Goal: Task Accomplishment & Management: Use online tool/utility

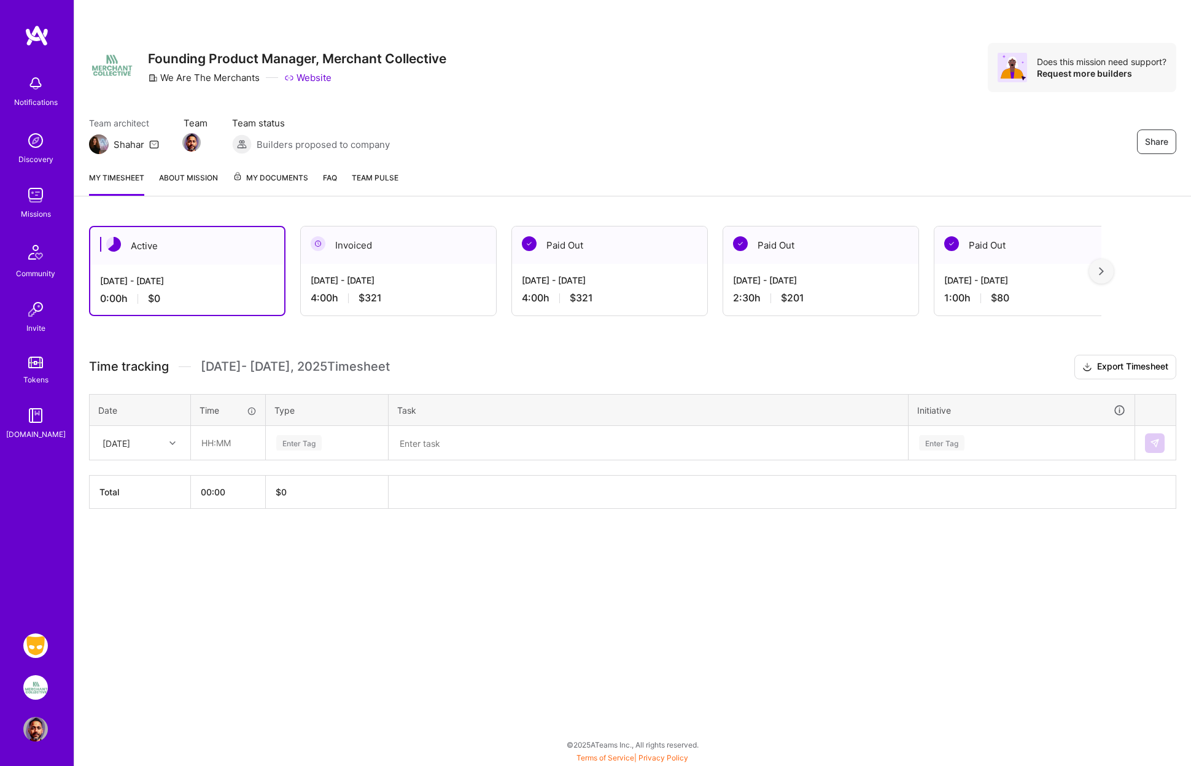
click at [40, 642] on img at bounding box center [35, 646] width 25 height 25
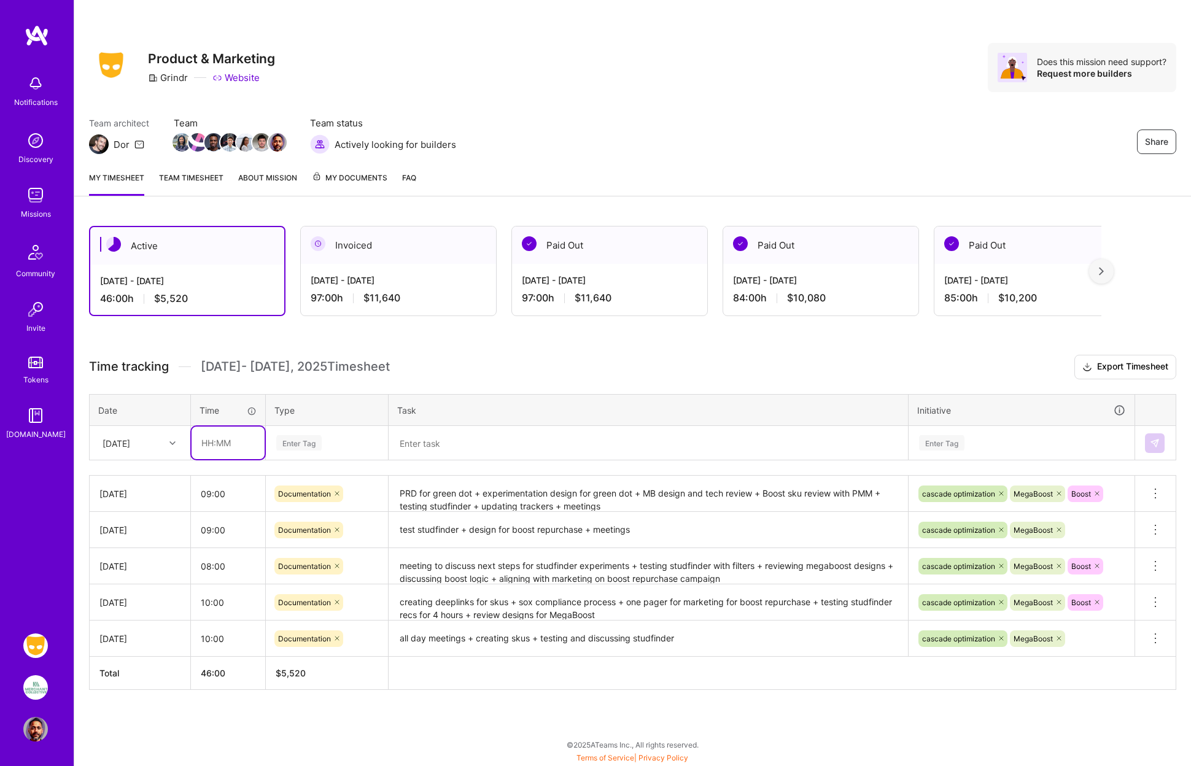
click at [219, 443] on input "text" at bounding box center [228, 443] width 73 height 33
type input "10:00"
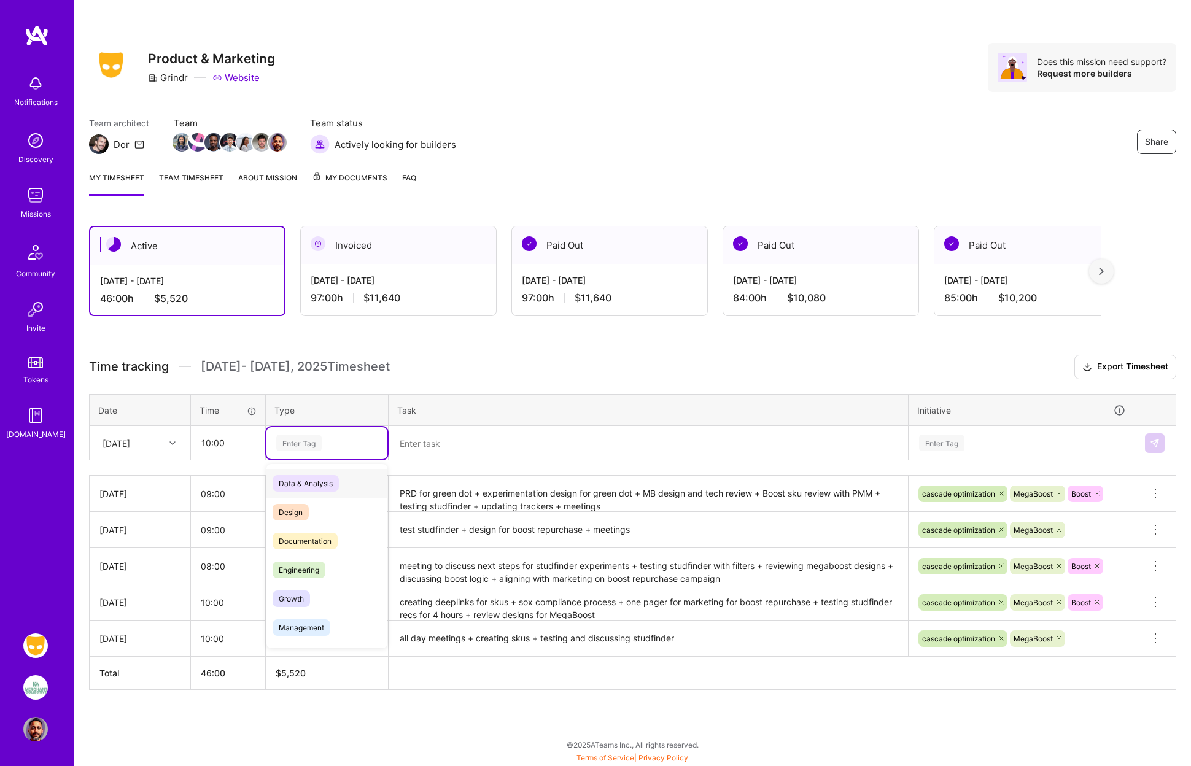
click at [323, 446] on div "Enter Tag" at bounding box center [327, 442] width 104 height 15
click at [324, 537] on span "Documentation" at bounding box center [305, 541] width 65 height 17
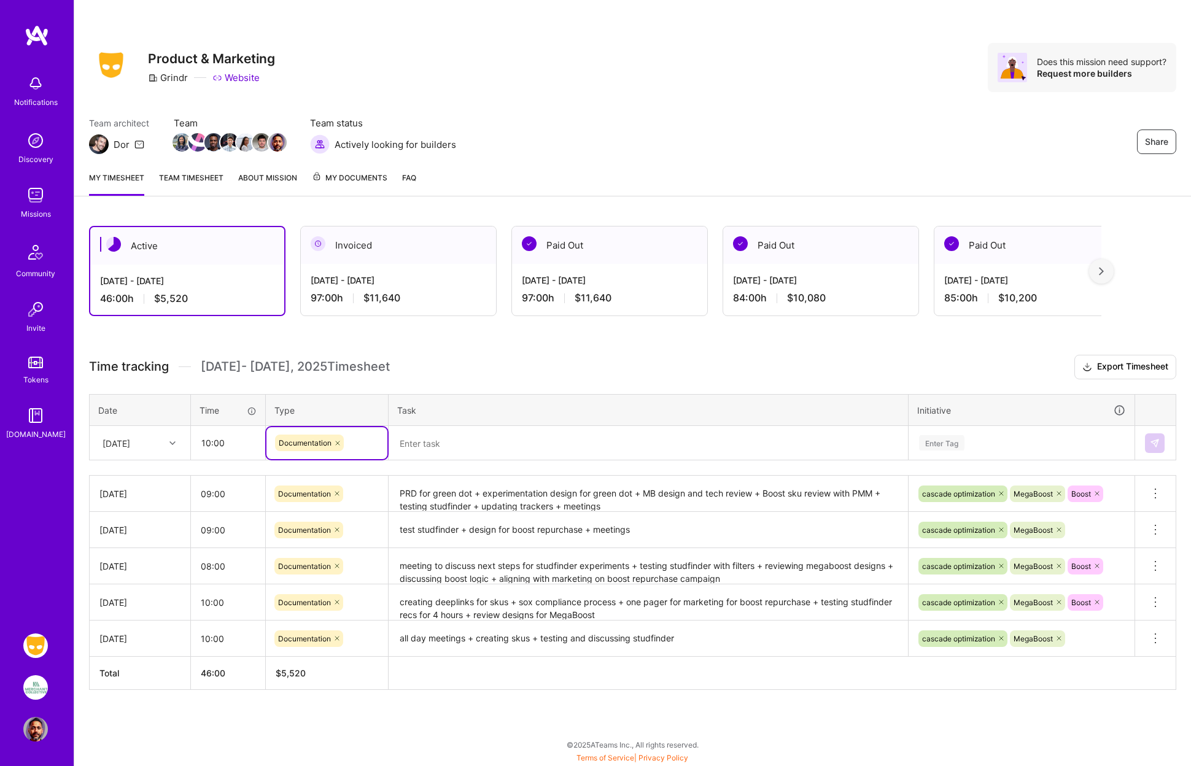
click at [425, 450] on textarea at bounding box center [648, 443] width 517 height 32
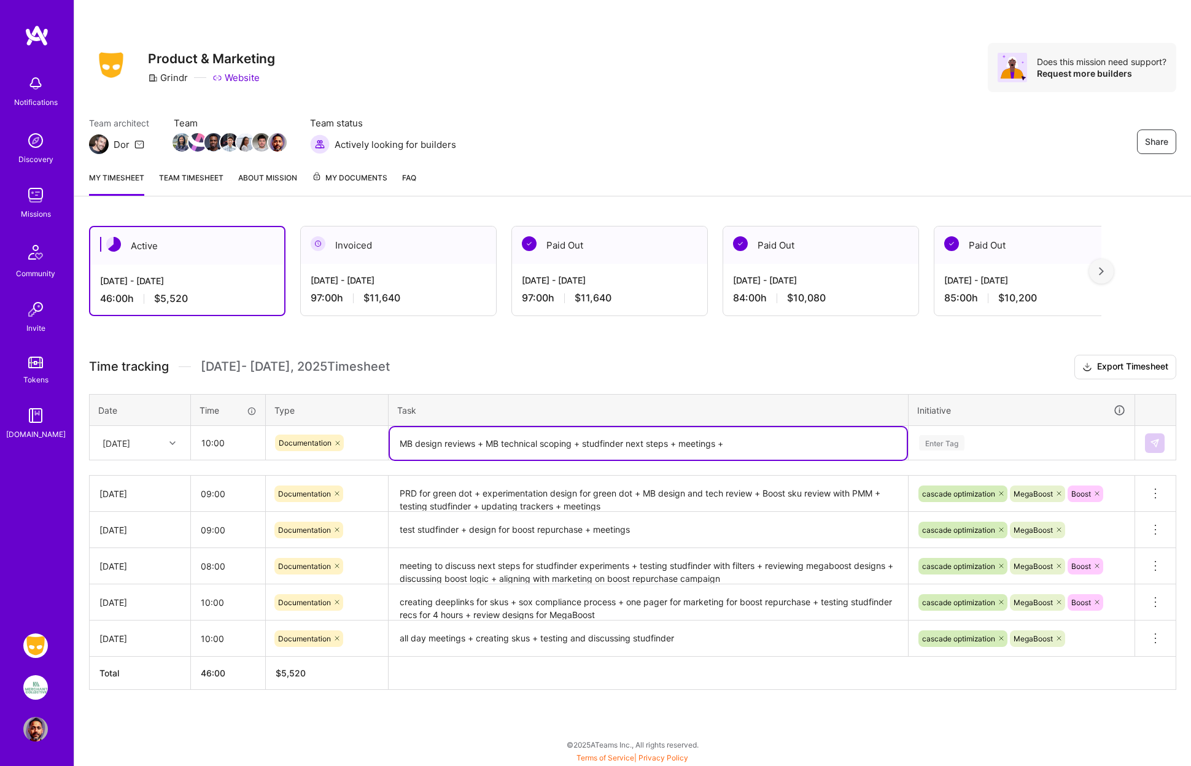
click at [584, 443] on textarea "MB design reviews + MB technical scoping + studfinder next steps + meetings +" at bounding box center [648, 443] width 517 height 33
click at [860, 439] on textarea "MB design reviews + MB technical scoping + reviewing current experiments + stud…" at bounding box center [648, 443] width 517 height 33
type textarea "MB design reviews + MB technical scoping + reviewing current experiments + stud…"
click at [948, 442] on div "Enter Tag" at bounding box center [941, 443] width 45 height 19
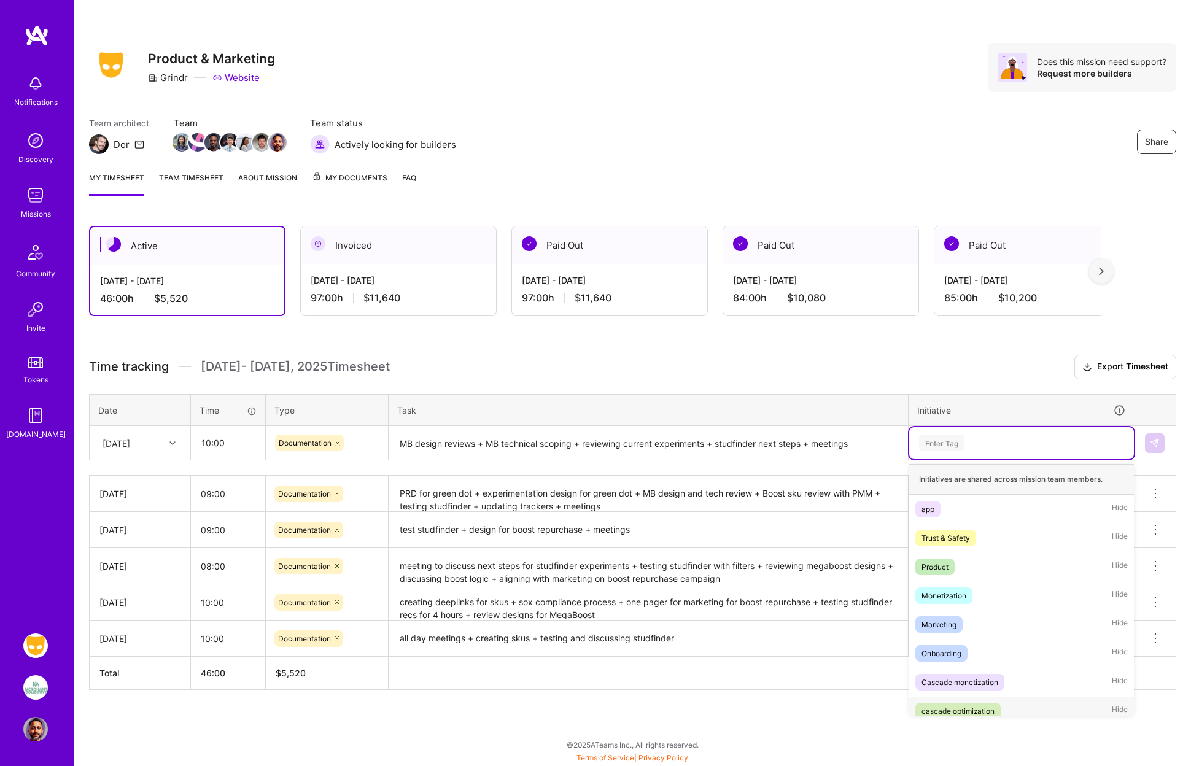
drag, startPoint x: 968, startPoint y: 714, endPoint x: 970, endPoint y: 706, distance: 8.4
click at [968, 714] on div "cascade optimization" at bounding box center [958, 711] width 73 height 13
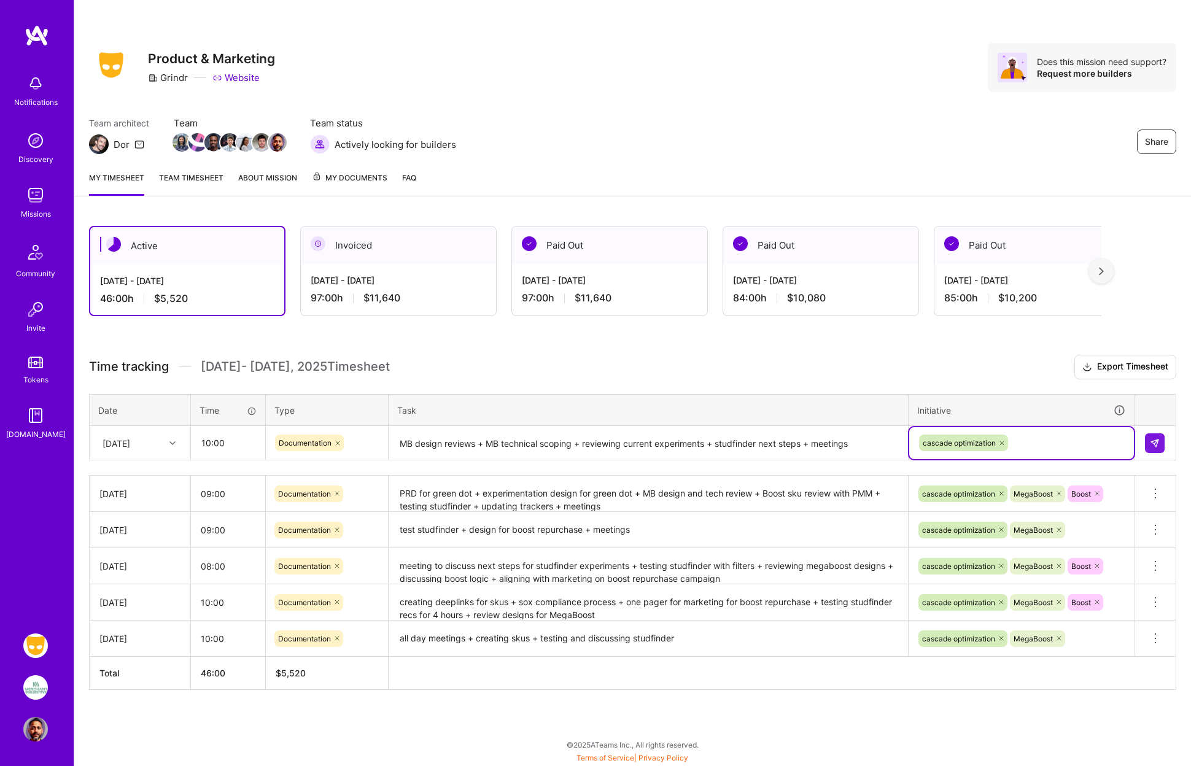
click at [1041, 441] on div "cascade optimization" at bounding box center [1022, 443] width 208 height 19
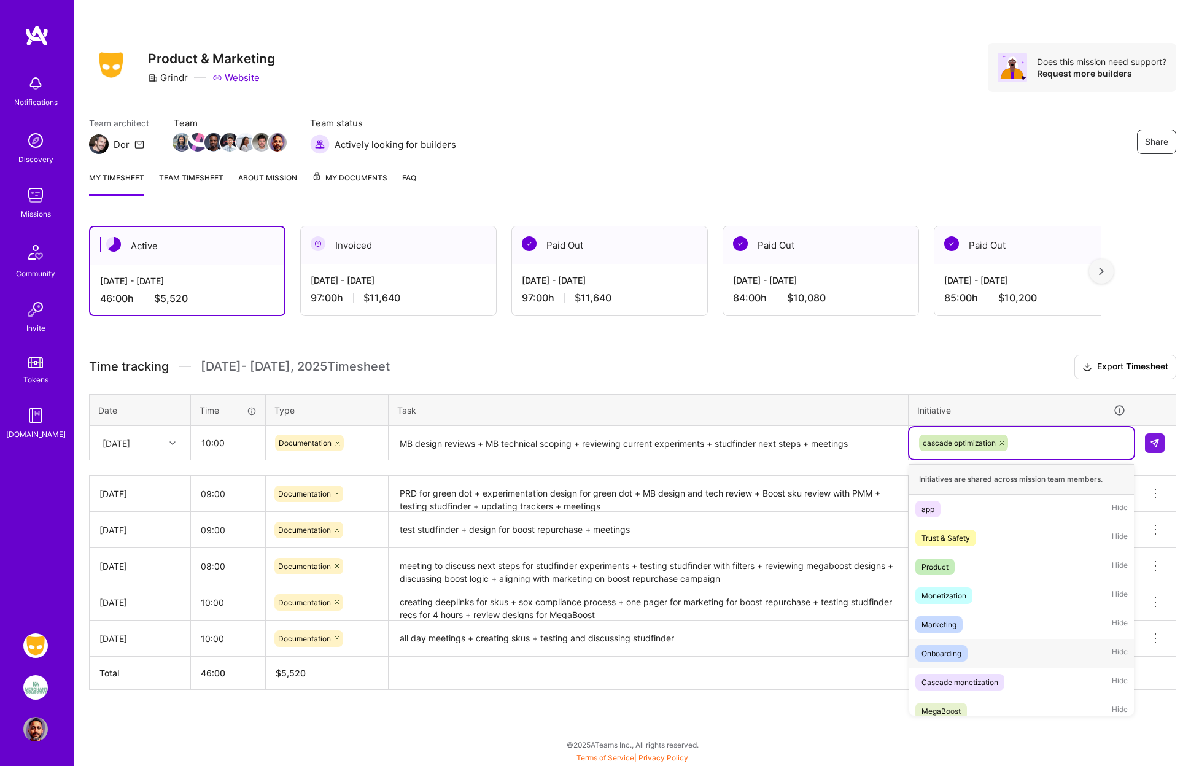
scroll to position [39, 0]
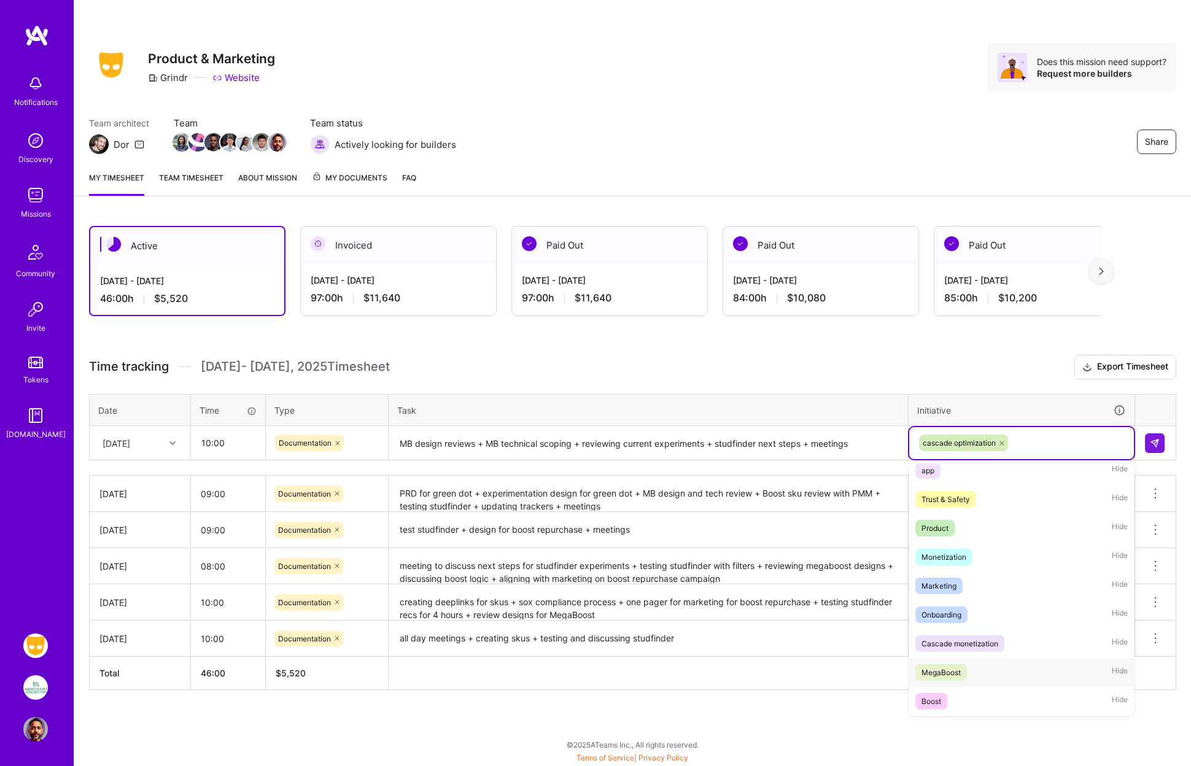
drag, startPoint x: 952, startPoint y: 669, endPoint x: 971, endPoint y: 646, distance: 29.7
click at [952, 669] on div "MegaBoost" at bounding box center [941, 672] width 39 height 13
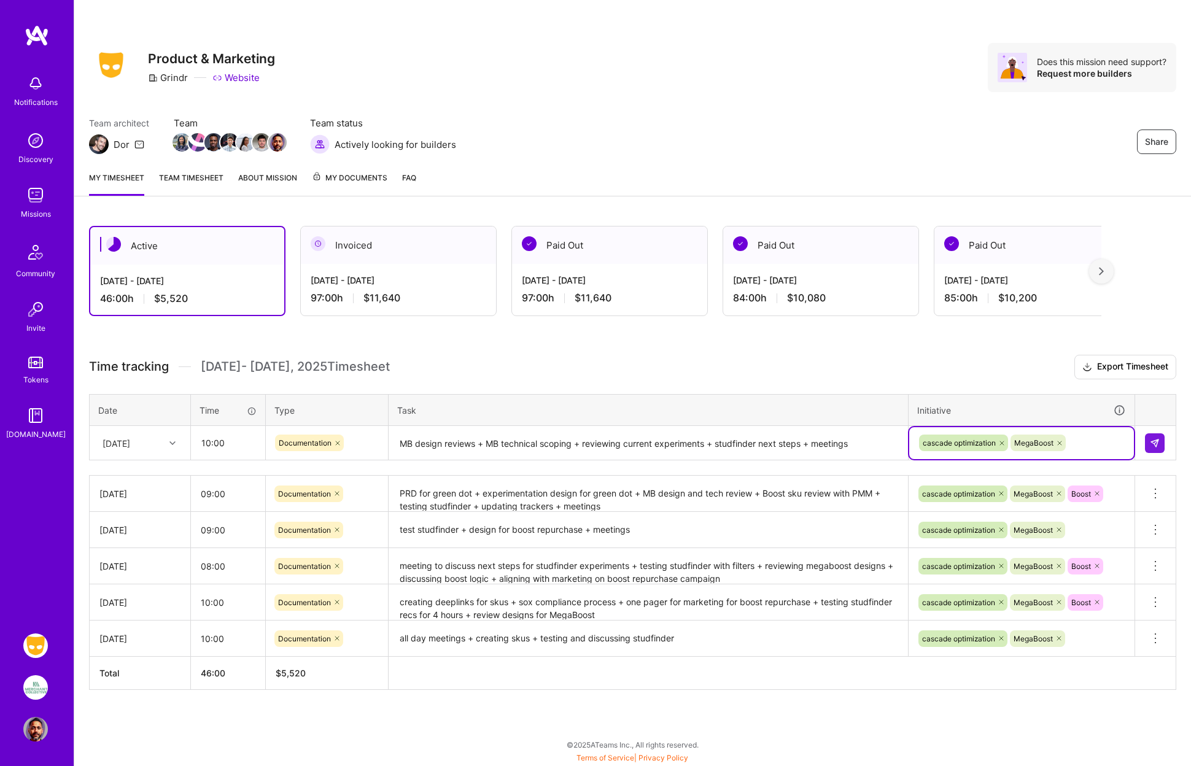
click at [1088, 443] on div "cascade optimization MegaBoost" at bounding box center [1022, 443] width 208 height 19
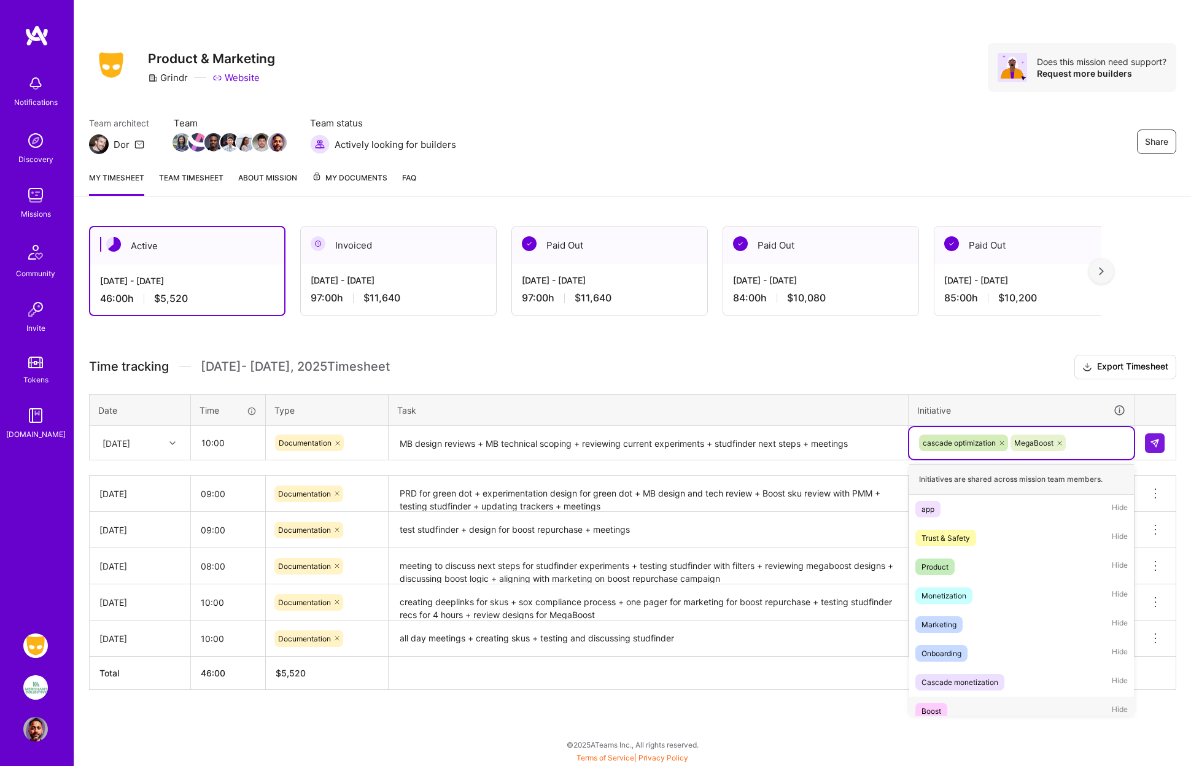
click at [956, 710] on div "Boost Hide" at bounding box center [1022, 711] width 225 height 29
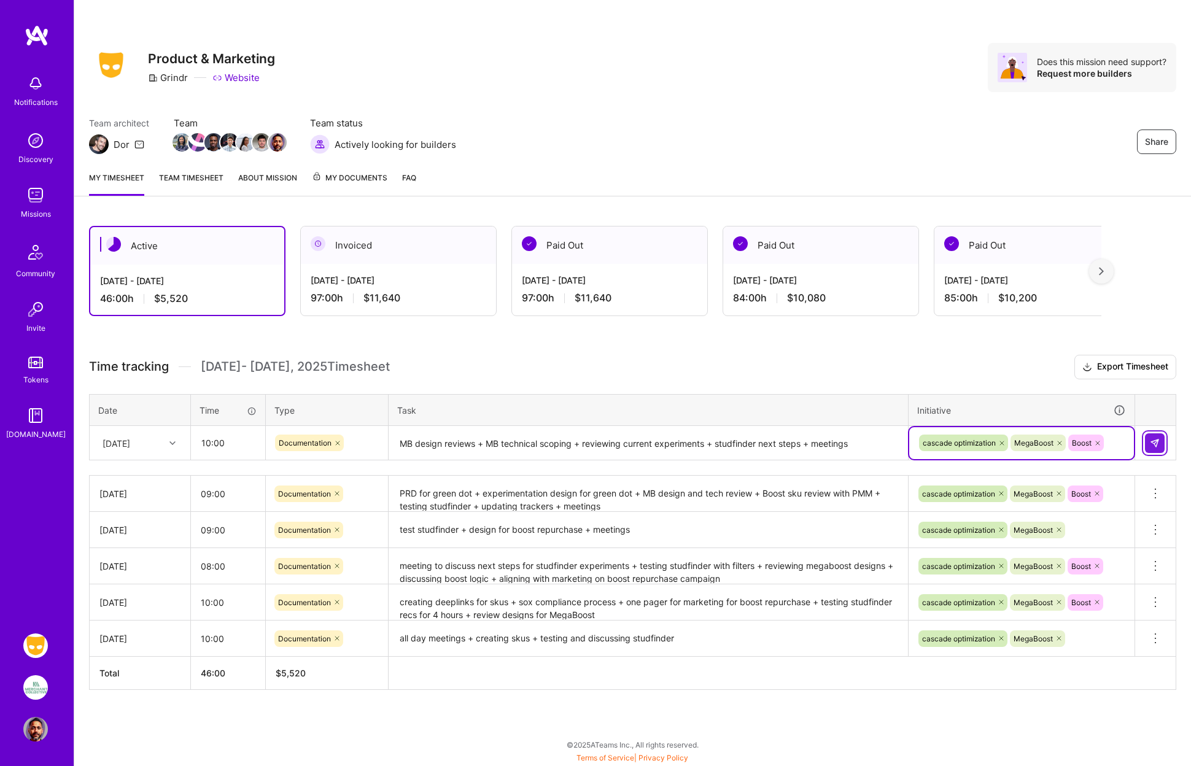
click at [1159, 442] on img at bounding box center [1155, 443] width 10 height 10
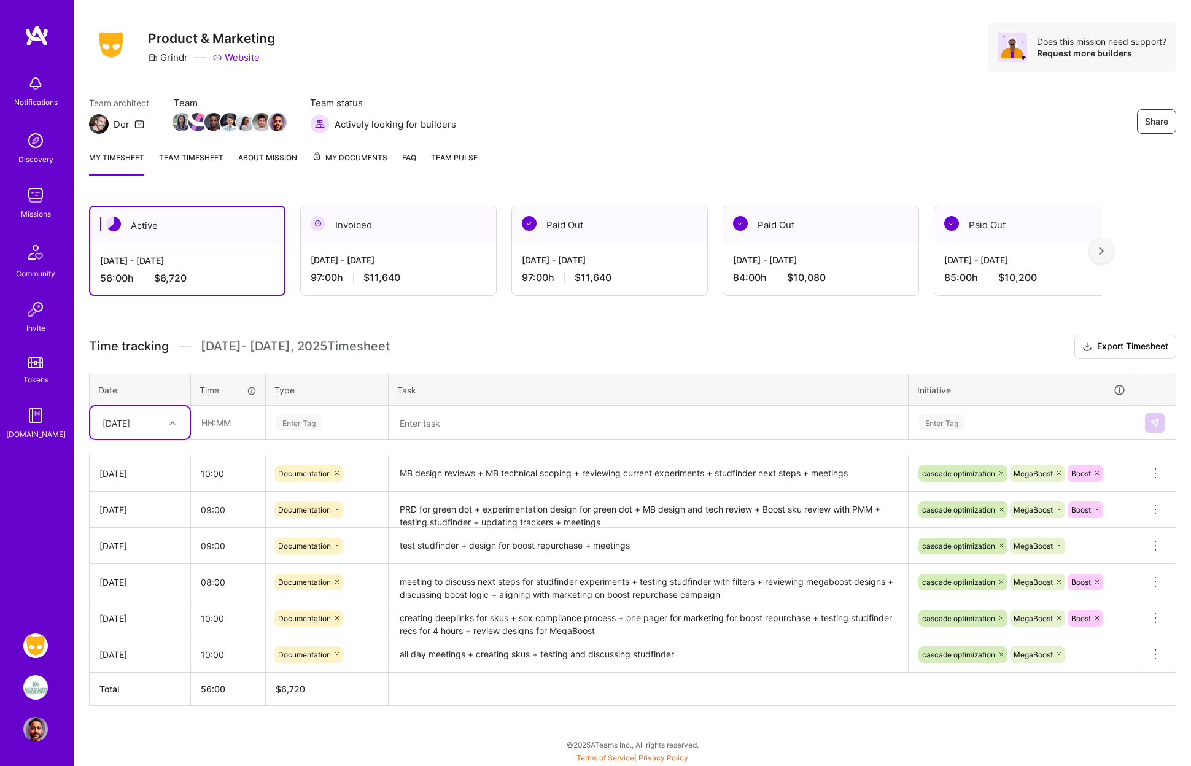
scroll to position [0, 0]
